Goal: Use online tool/utility

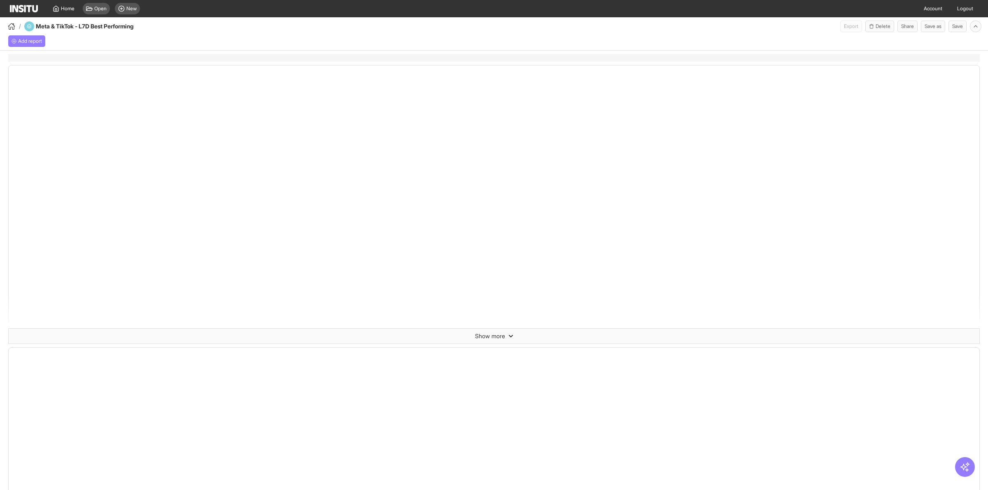
select select "**"
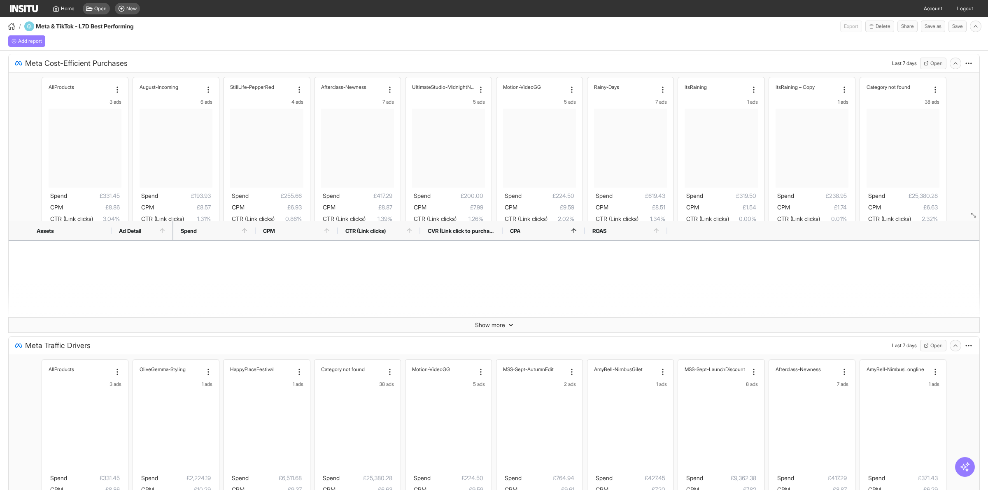
scroll to position [408, 0]
